Goal: Task Accomplishment & Management: Complete application form

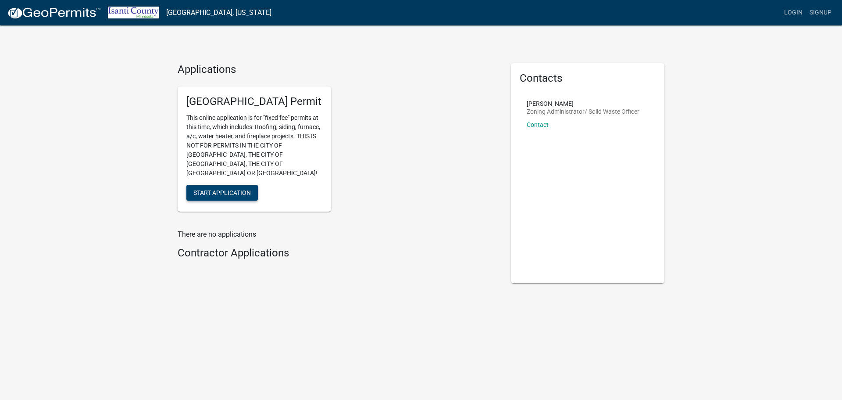
click at [242, 189] on span "Start Application" at bounding box center [221, 192] width 57 height 7
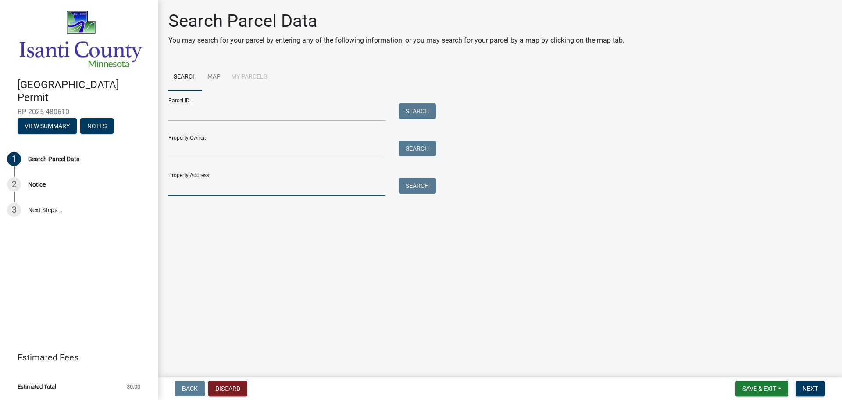
click at [186, 185] on input "Property Address:" at bounding box center [276, 187] width 217 height 18
type input "[STREET_ADDRESS]"
click at [410, 190] on button "Search" at bounding box center [417, 186] width 37 height 16
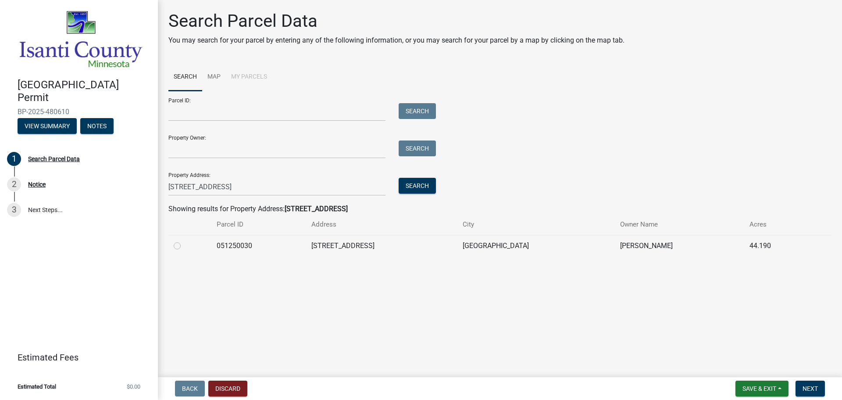
click at [184, 240] on label at bounding box center [184, 240] width 0 height 0
click at [184, 246] on input "radio" at bounding box center [187, 243] width 6 height 6
radio input "true"
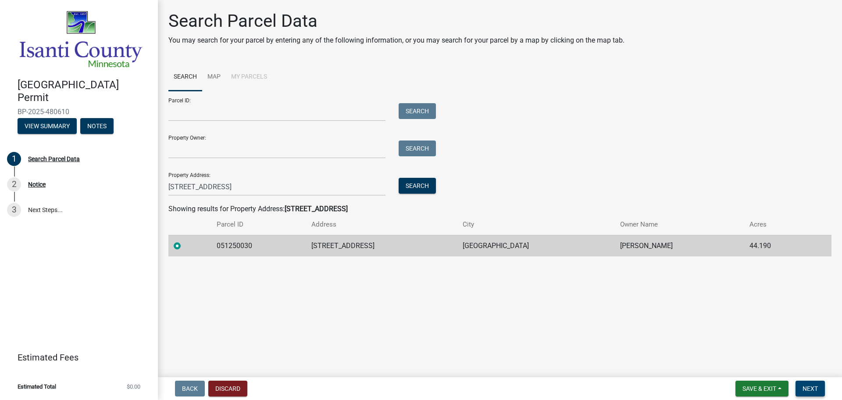
click at [809, 388] on span "Next" at bounding box center [810, 388] width 15 height 7
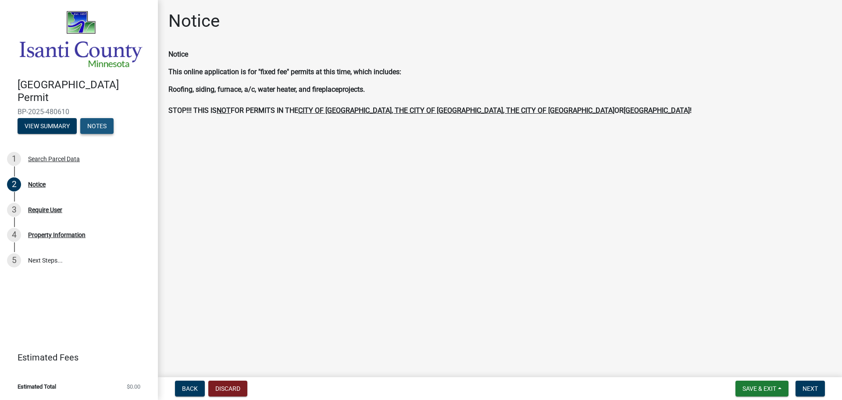
click at [93, 125] on button "Notes" at bounding box center [96, 126] width 33 height 16
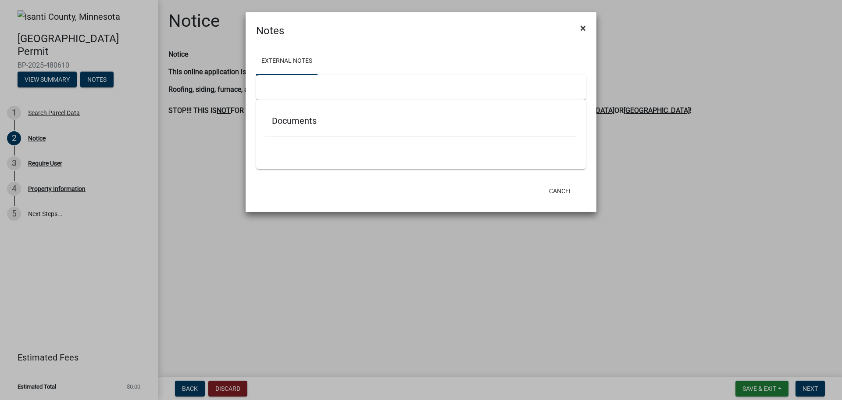
click at [587, 29] on button "×" at bounding box center [583, 28] width 20 height 25
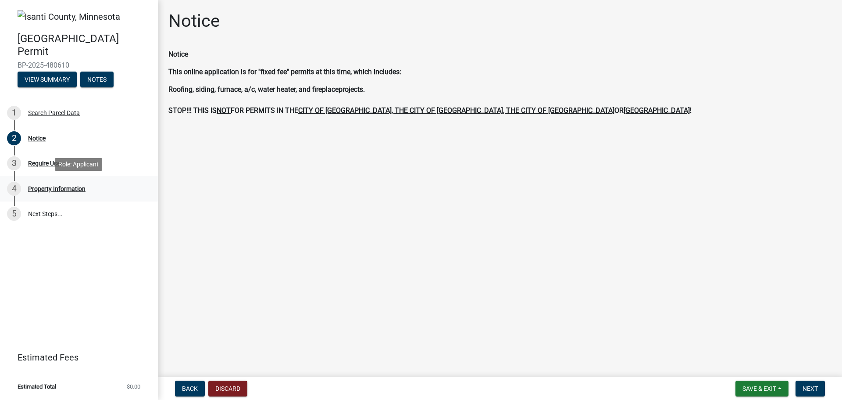
click at [50, 190] on div "Property Information" at bounding box center [56, 189] width 57 height 6
click at [56, 187] on div "Property Information" at bounding box center [56, 189] width 57 height 6
click at [37, 189] on div "Property Information" at bounding box center [56, 189] width 57 height 6
click at [33, 161] on div "Require User" at bounding box center [45, 163] width 34 height 6
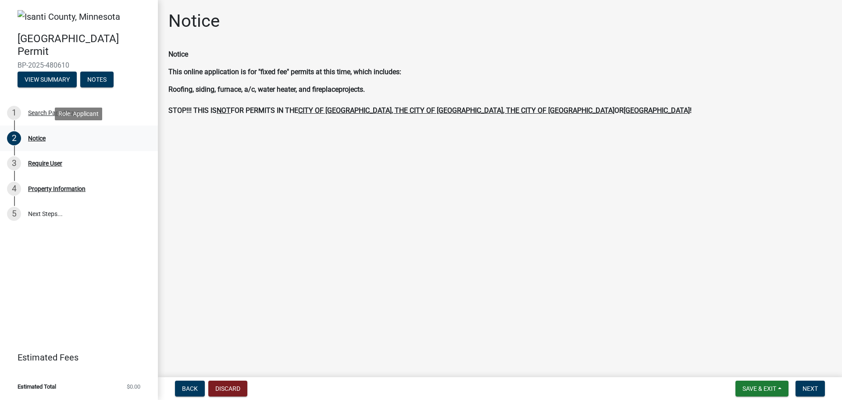
click at [35, 138] on div "Notice" at bounding box center [37, 138] width 18 height 6
click at [41, 115] on div "Search Parcel Data" at bounding box center [54, 113] width 52 height 6
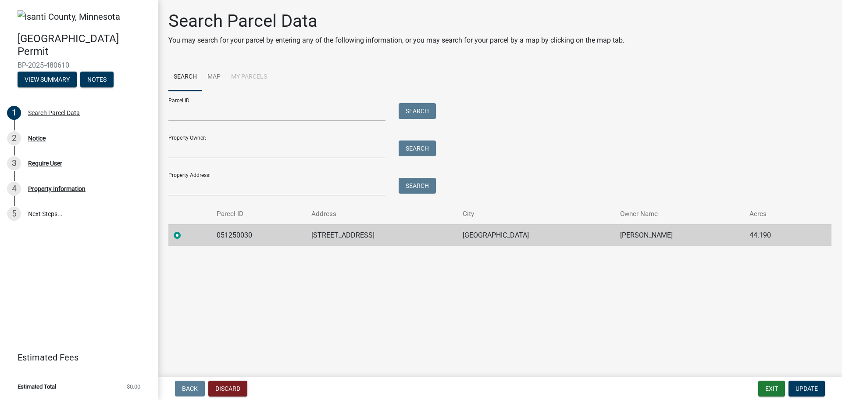
click at [242, 74] on li "My Parcels" at bounding box center [249, 77] width 47 height 28
click at [98, 82] on button "Notes" at bounding box center [96, 80] width 33 height 16
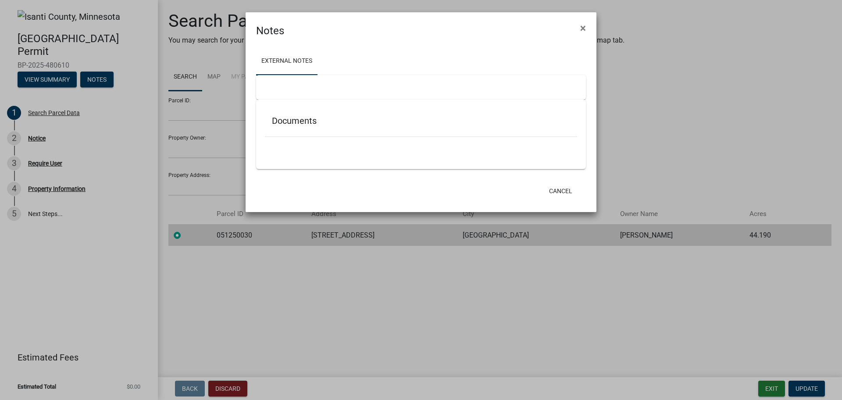
click at [57, 73] on ngb-modal-window "Notes × External Notes Documents Cancel" at bounding box center [421, 200] width 842 height 400
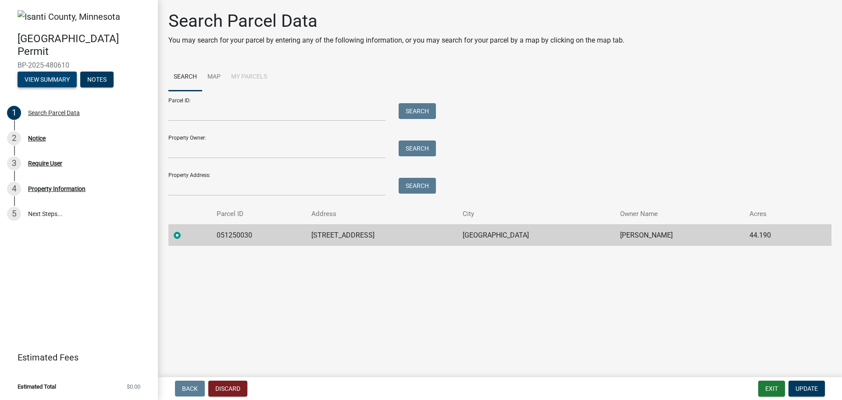
click at [60, 78] on button "View Summary" at bounding box center [47, 80] width 59 height 16
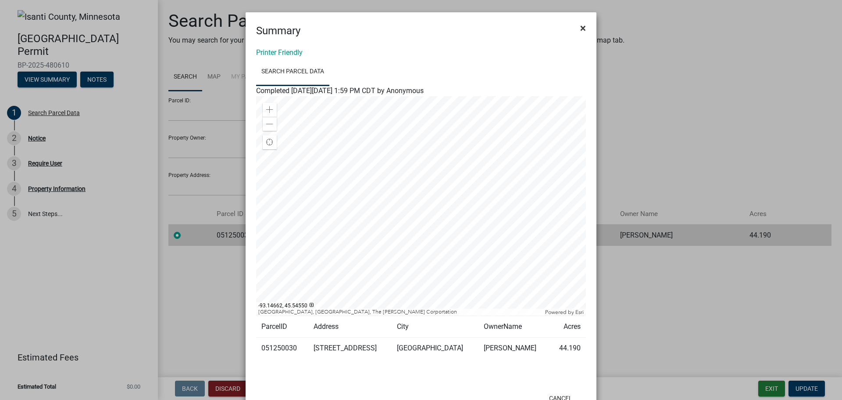
click at [582, 29] on span "×" at bounding box center [583, 28] width 6 height 12
